Goal: Information Seeking & Learning: Learn about a topic

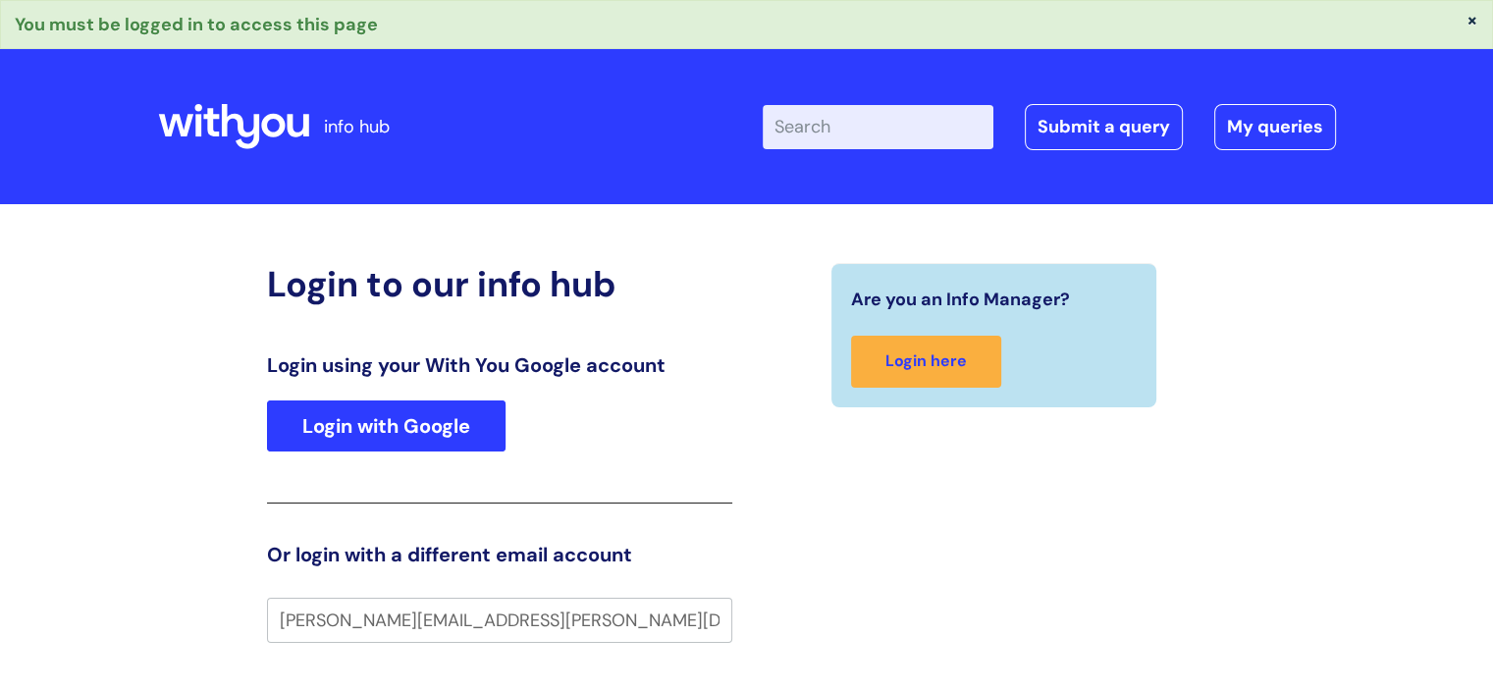
type input "[PERSON_NAME][EMAIL_ADDRESS][PERSON_NAME][DOMAIN_NAME]"
click at [410, 427] on link "Login with Google" at bounding box center [386, 425] width 238 height 51
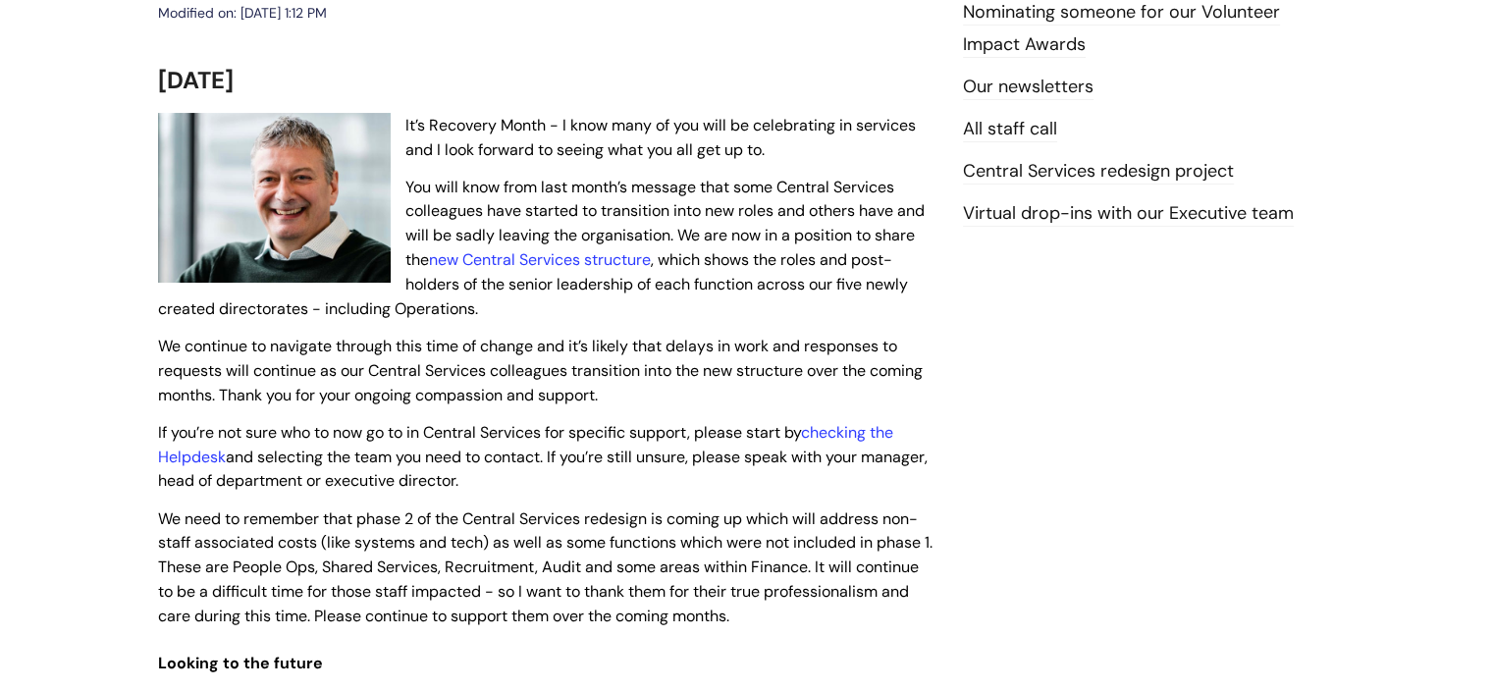
scroll to position [418, 0]
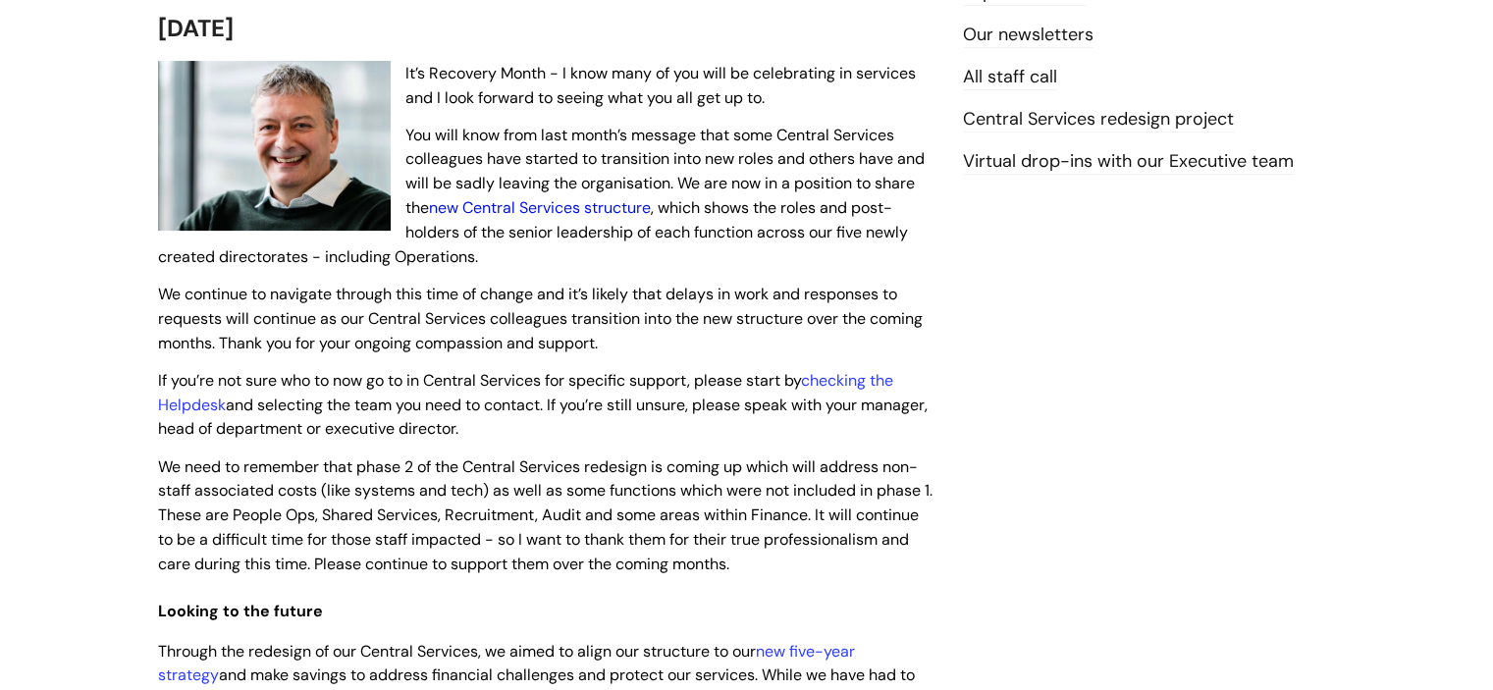
click at [553, 218] on link "new Central Services structure" at bounding box center [540, 207] width 222 height 21
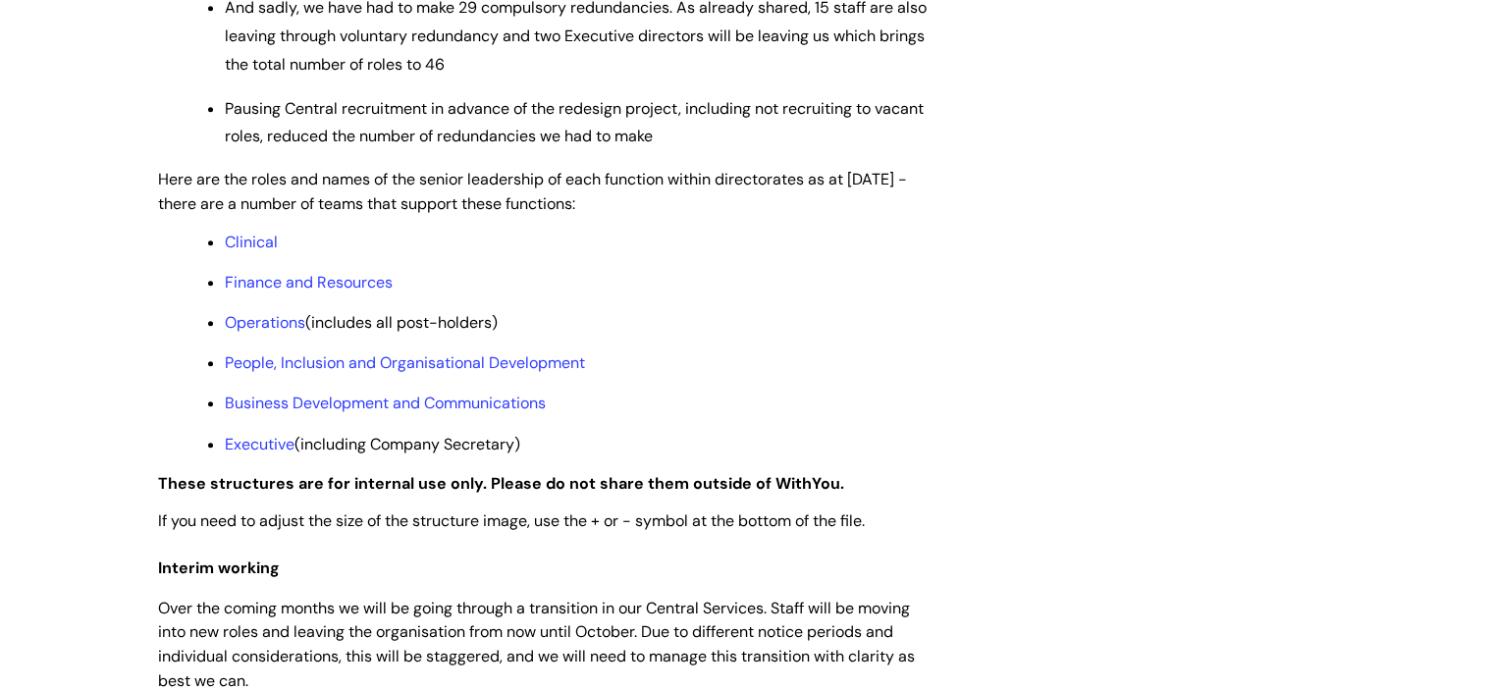
scroll to position [1511, 0]
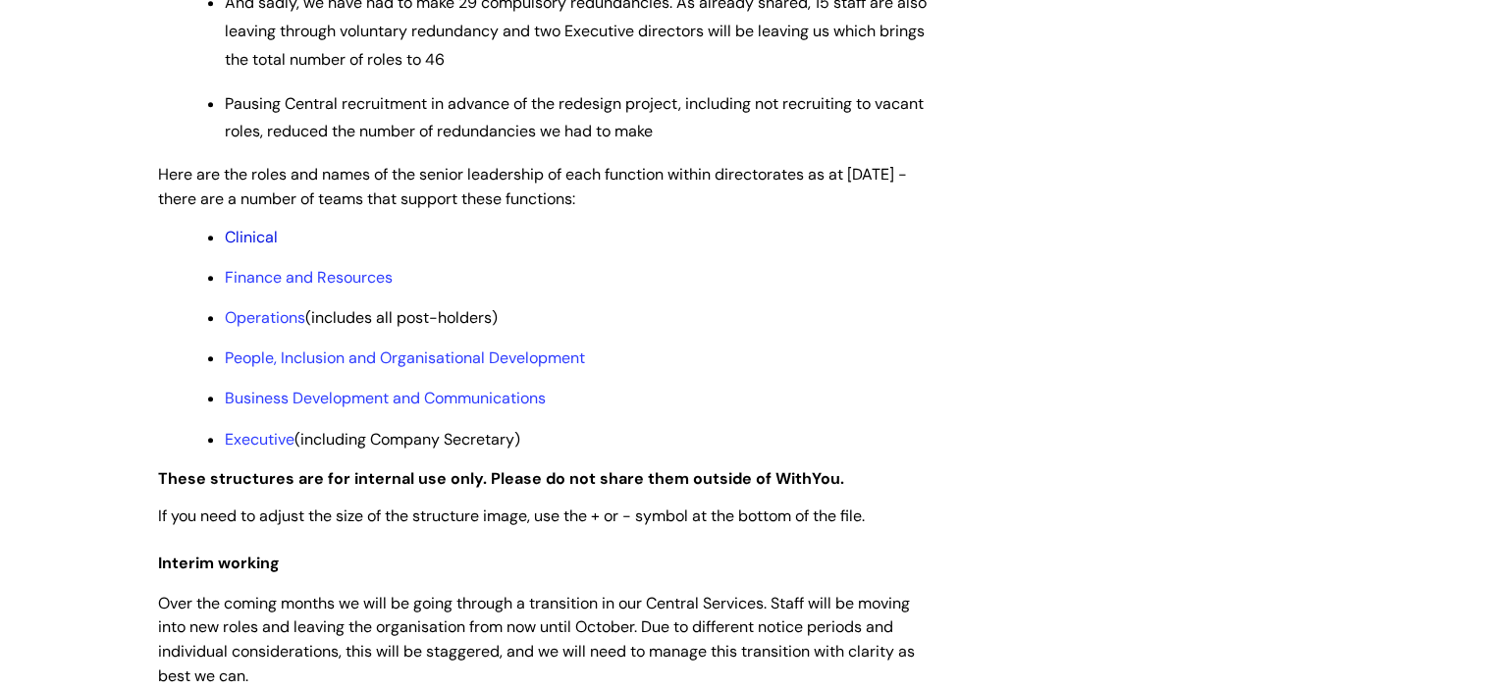
click at [252, 247] on link "Clinical" at bounding box center [251, 237] width 53 height 21
